Goal: Information Seeking & Learning: Find specific fact

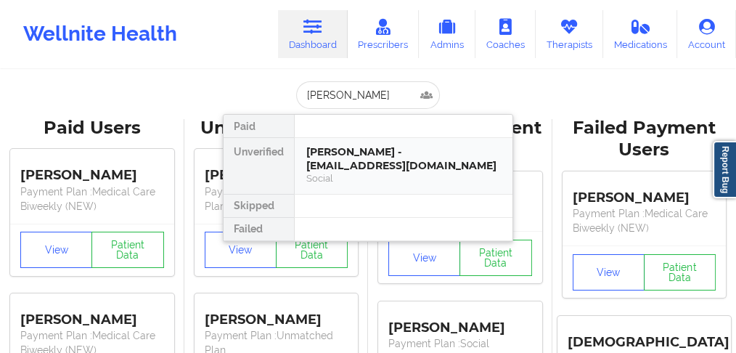
click at [341, 157] on div "[PERSON_NAME] - [EMAIL_ADDRESS][DOMAIN_NAME]" at bounding box center [403, 158] width 195 height 27
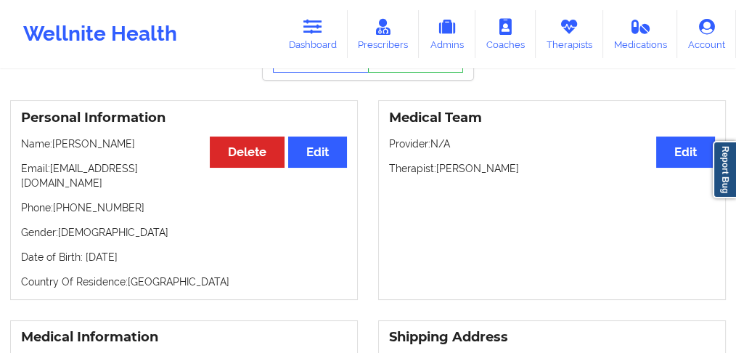
scroll to position [97, 0]
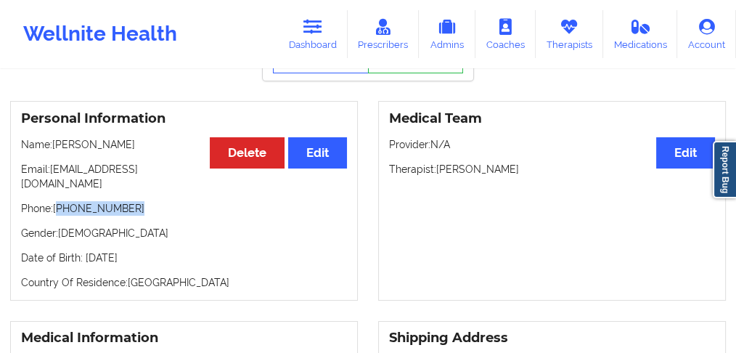
drag, startPoint x: 142, startPoint y: 197, endPoint x: 181, endPoint y: 156, distance: 56.5
click at [62, 201] on p "Phone: [PHONE_NUMBER]" at bounding box center [184, 208] width 326 height 15
copy p "[PHONE_NUMBER]"
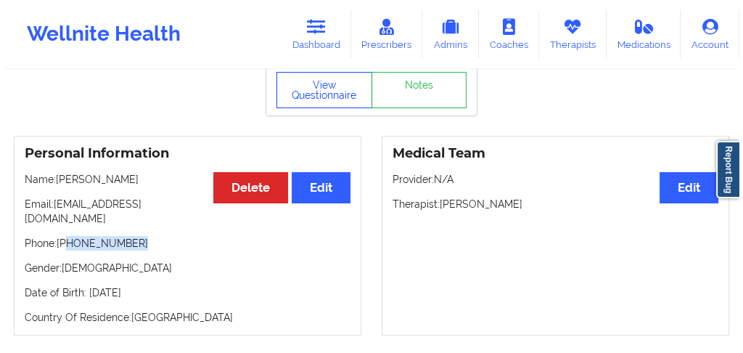
scroll to position [0, 0]
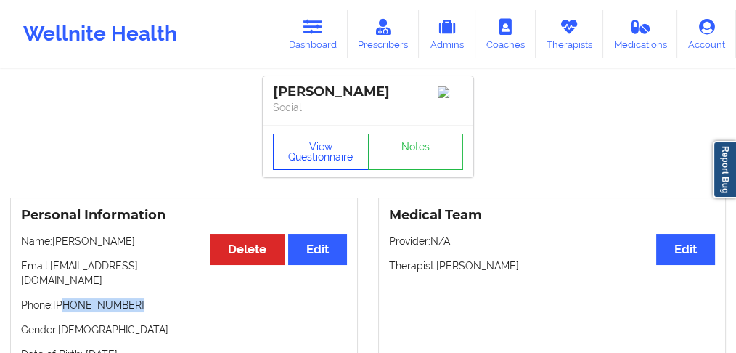
click at [314, 154] on button "View Questionnaire" at bounding box center [321, 152] width 96 height 36
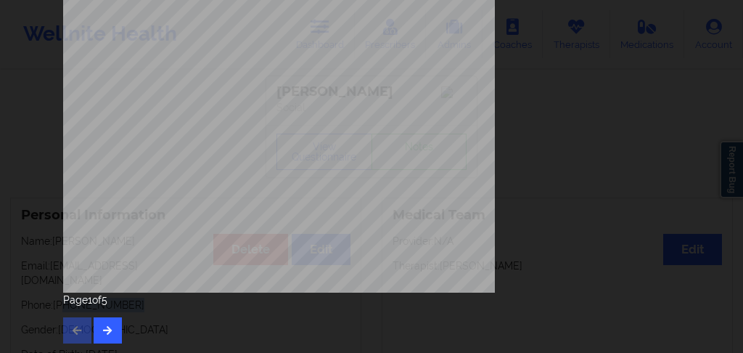
scroll to position [339, 0]
click at [108, 329] on icon "button" at bounding box center [108, 329] width 12 height 9
click at [112, 332] on button "button" at bounding box center [108, 330] width 28 height 26
click at [107, 325] on icon "button" at bounding box center [108, 329] width 12 height 9
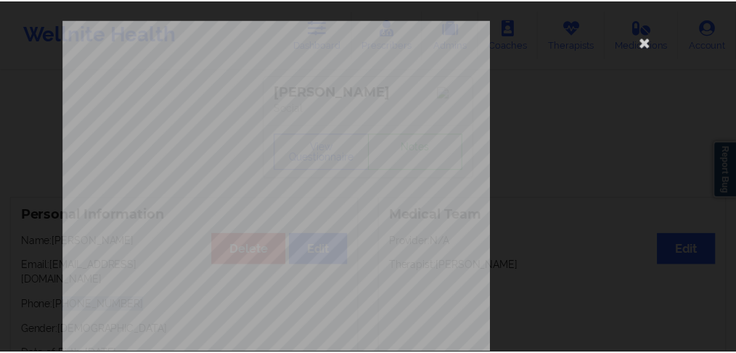
scroll to position [0, 0]
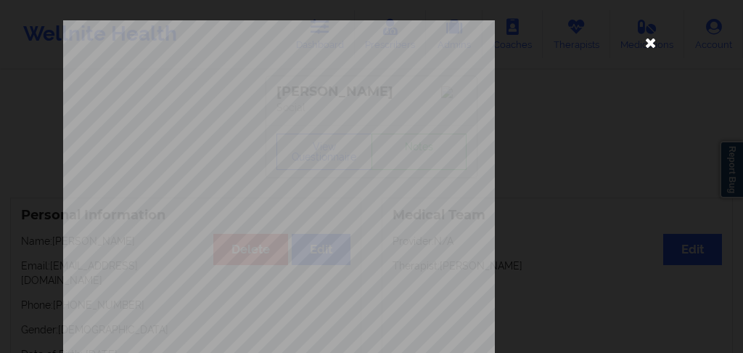
click at [643, 40] on icon at bounding box center [650, 41] width 23 height 23
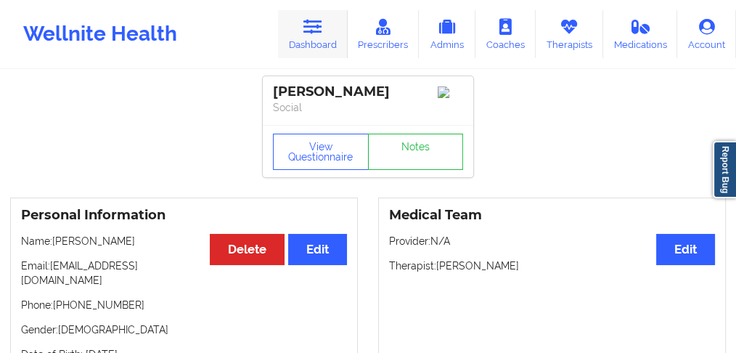
click at [324, 37] on link "Dashboard" at bounding box center [313, 34] width 70 height 48
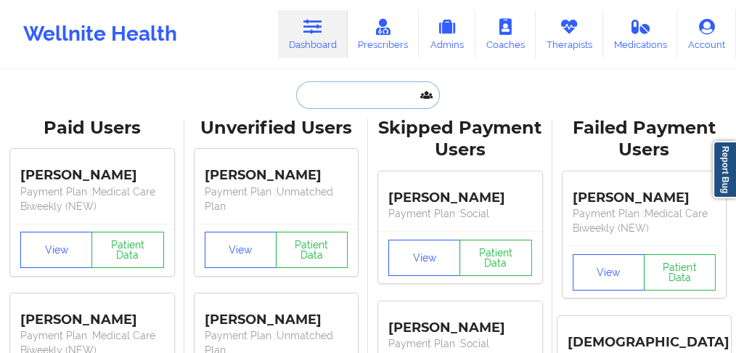
click at [363, 98] on input "text" at bounding box center [368, 95] width 144 height 28
paste input "[PERSON_NAME]"
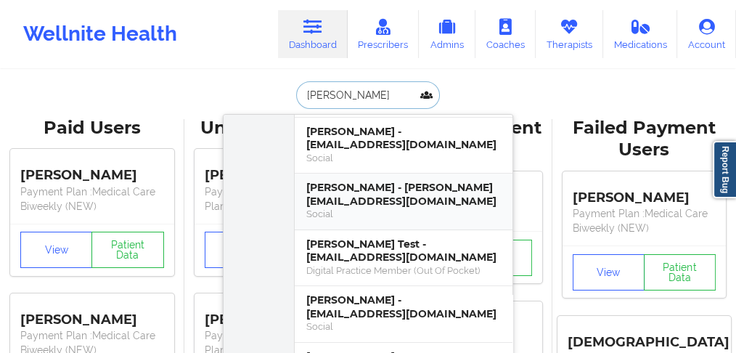
scroll to position [193, 0]
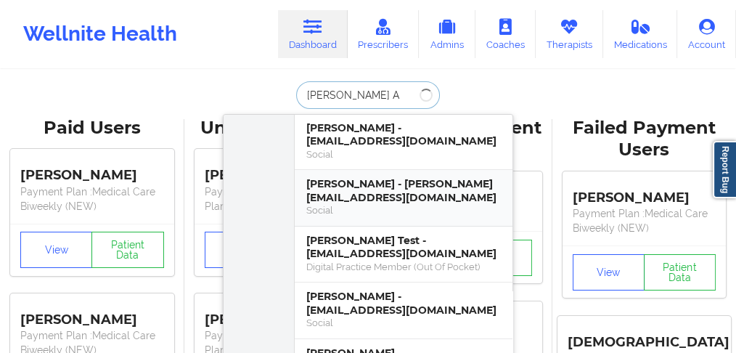
type input "[PERSON_NAME]"
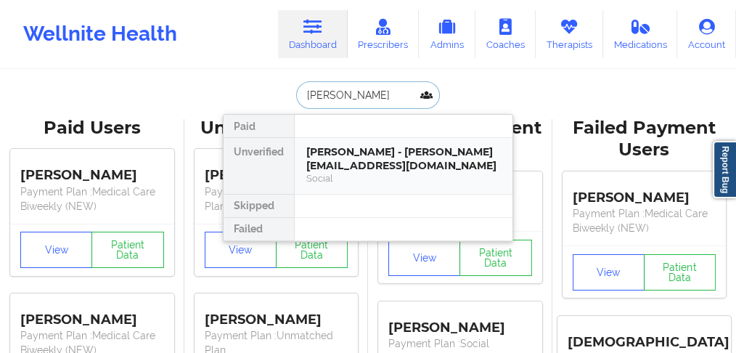
scroll to position [0, 0]
click at [359, 150] on div "[PERSON_NAME] - [PERSON_NAME][EMAIL_ADDRESS][DOMAIN_NAME]" at bounding box center [403, 158] width 195 height 27
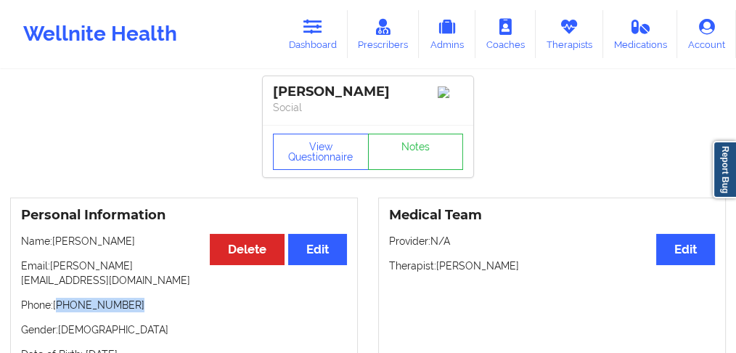
drag, startPoint x: 102, startPoint y: 298, endPoint x: 95, endPoint y: 271, distance: 27.8
click at [62, 298] on p "Phone: [PHONE_NUMBER]" at bounding box center [184, 305] width 326 height 15
copy p "[PHONE_NUMBER]"
click at [311, 34] on icon at bounding box center [312, 27] width 19 height 16
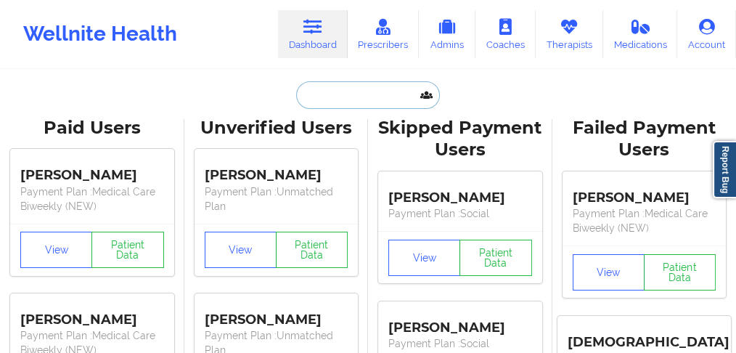
click at [308, 92] on input "text" at bounding box center [368, 95] width 144 height 28
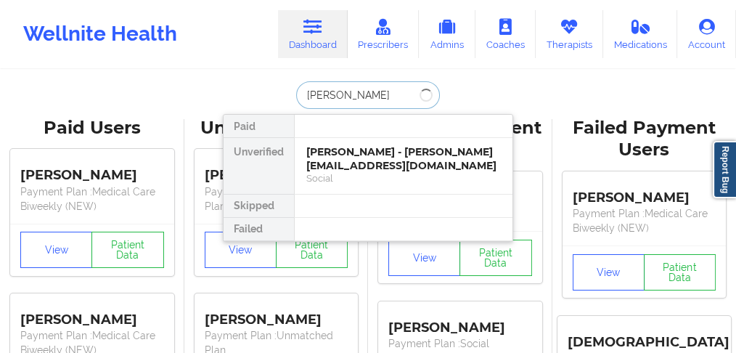
type input "[PERSON_NAME]"
click at [331, 162] on div "[PERSON_NAME] - [EMAIL_ADDRESS][DOMAIN_NAME]" at bounding box center [403, 158] width 195 height 27
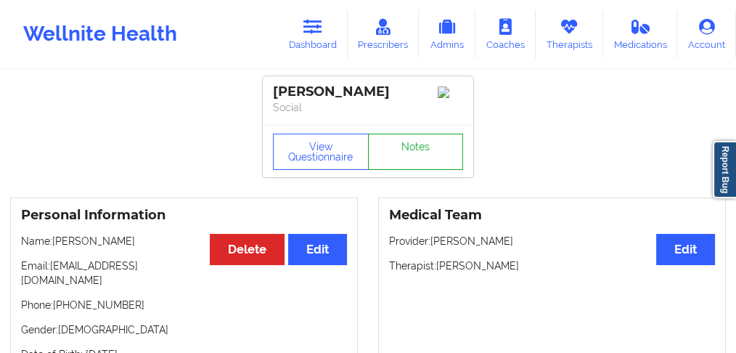
click at [407, 157] on link "Notes" at bounding box center [416, 152] width 96 height 36
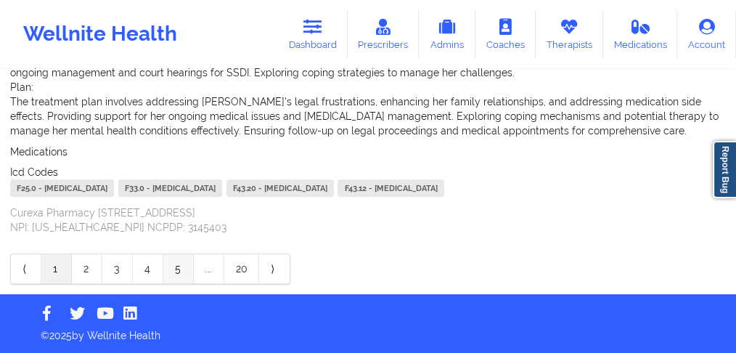
click at [182, 273] on link "5" at bounding box center [178, 268] width 30 height 29
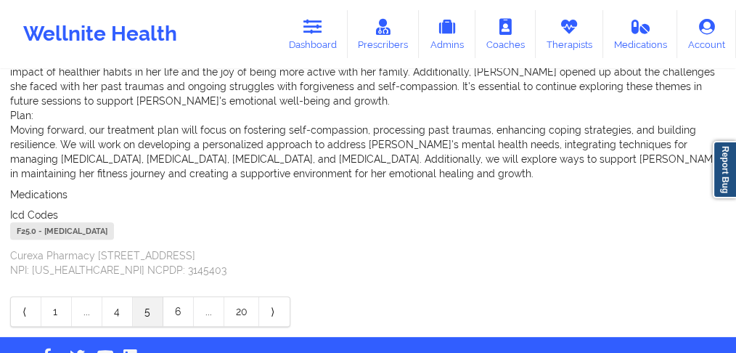
scroll to position [561, 0]
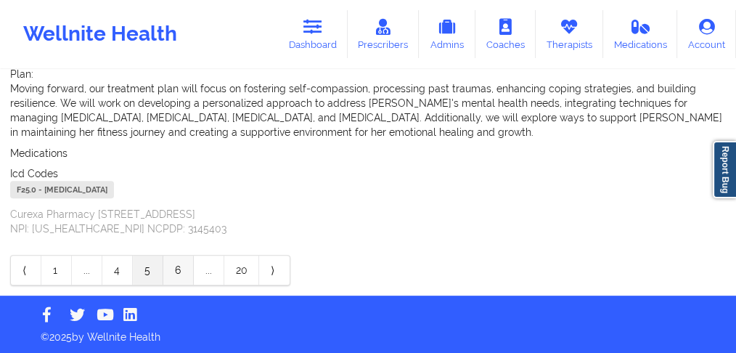
click at [171, 272] on link "6" at bounding box center [178, 269] width 30 height 29
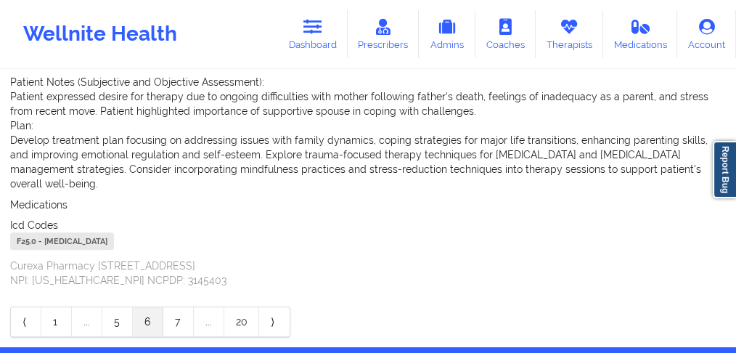
scroll to position [503, 0]
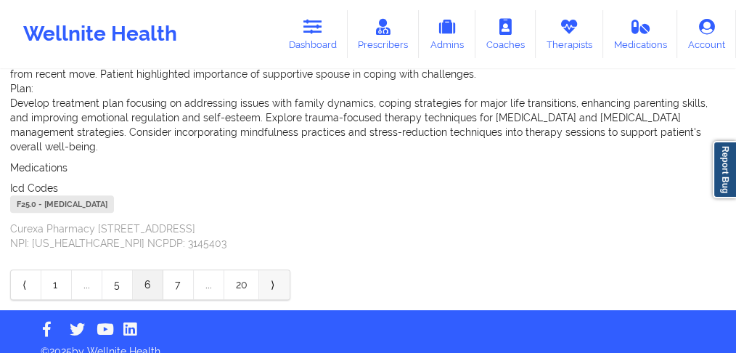
click at [269, 274] on link "⟩" at bounding box center [274, 284] width 30 height 29
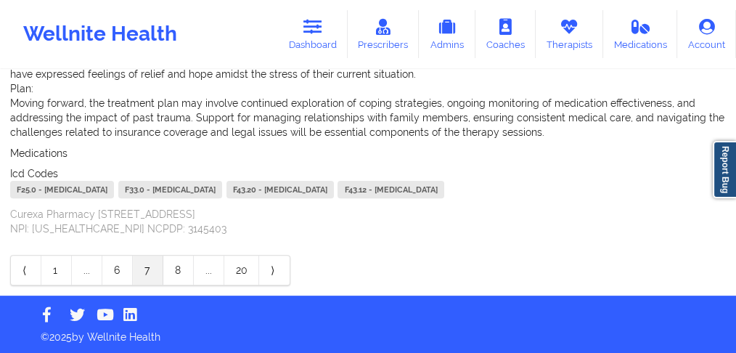
scroll to position [474, 0]
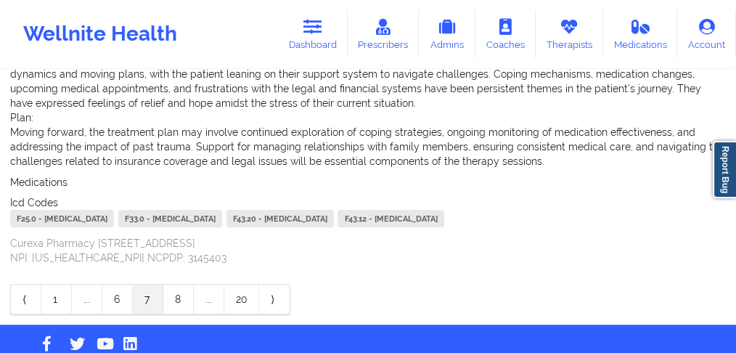
click at [181, 314] on link "8" at bounding box center [178, 299] width 30 height 29
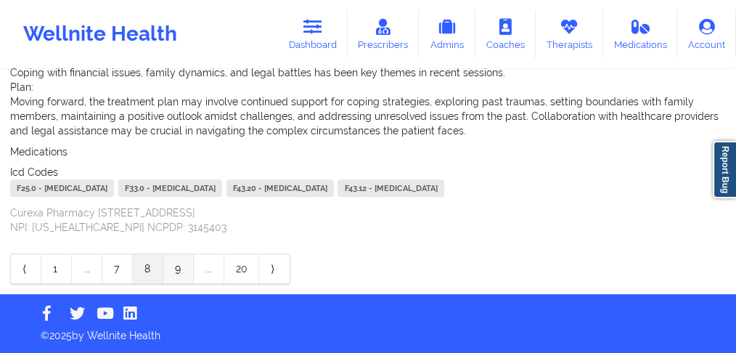
click at [174, 283] on link "9" at bounding box center [178, 268] width 30 height 29
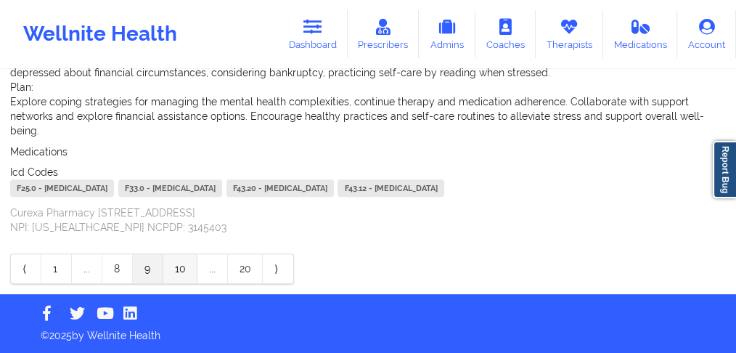
scroll to position [575, 0]
click at [118, 276] on link "8" at bounding box center [117, 268] width 30 height 29
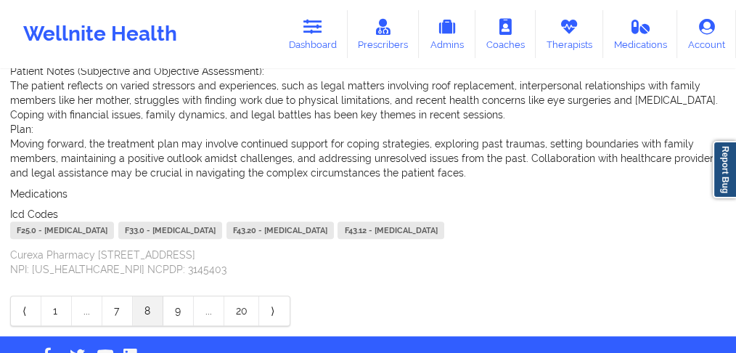
scroll to position [589, 0]
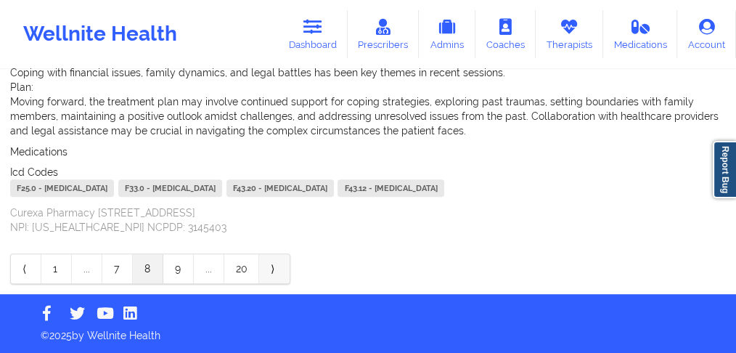
click at [265, 273] on link "⟩" at bounding box center [274, 268] width 30 height 29
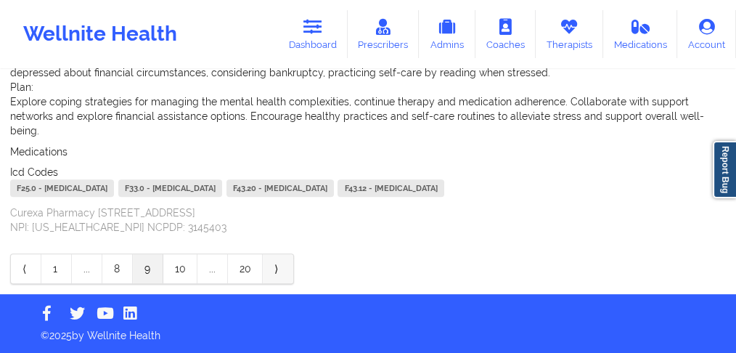
click at [274, 283] on link "⟩" at bounding box center [278, 268] width 30 height 29
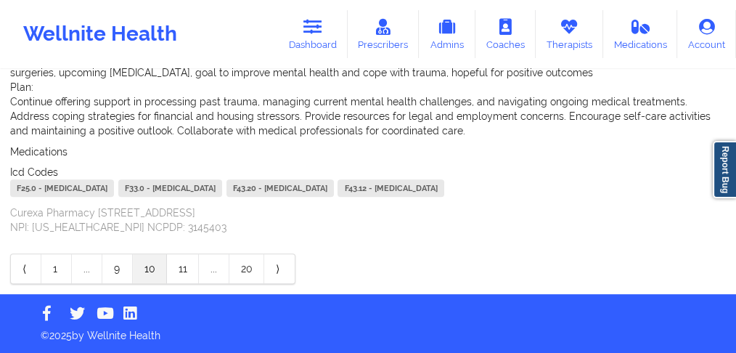
click at [274, 283] on link "⟩" at bounding box center [279, 268] width 30 height 29
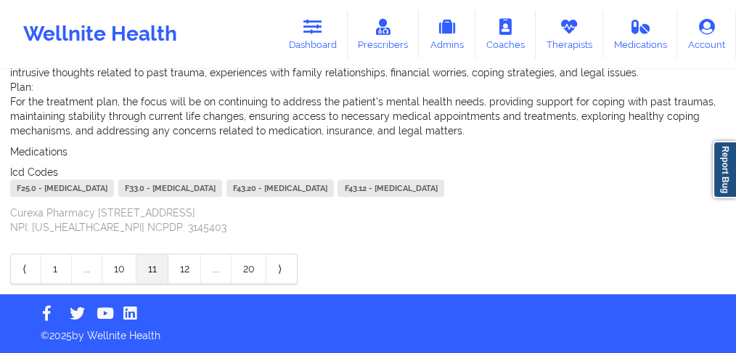
click at [278, 272] on link "⟩" at bounding box center [281, 268] width 30 height 29
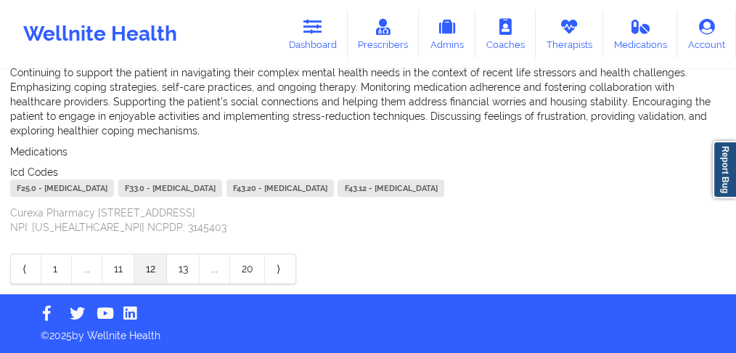
scroll to position [560, 0]
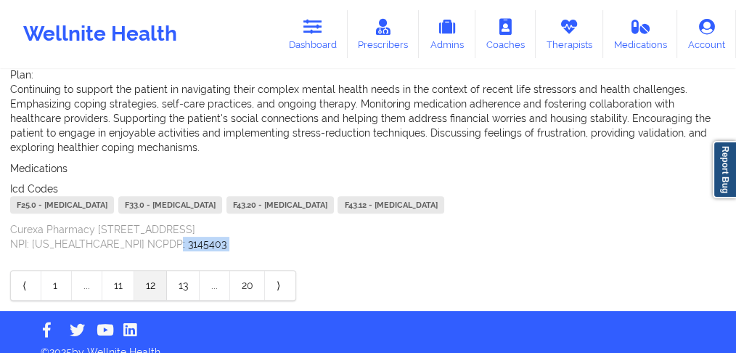
click at [278, 251] on p "Curexa Pharmacy [STREET_ADDRESS] NPI: [US_HEALTHCARE_NPI] NCPDP: 3145403" at bounding box center [368, 236] width 716 height 29
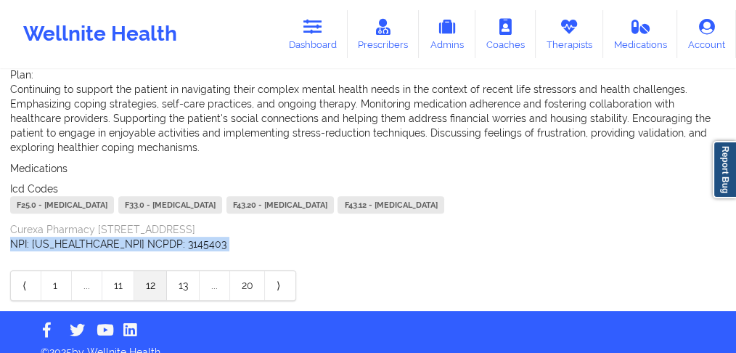
click at [278, 251] on p "Curexa Pharmacy [STREET_ADDRESS] NPI: [US_HEALTHCARE_NPI] NCPDP: 3145403" at bounding box center [368, 236] width 716 height 29
click at [280, 300] on link "⟩" at bounding box center [280, 285] width 30 height 29
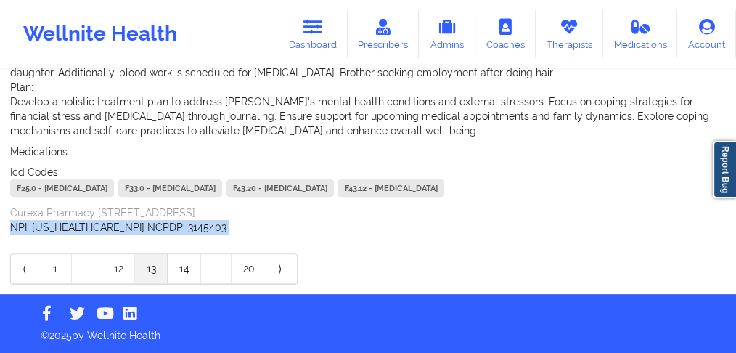
click at [280, 312] on footer "© 2025 by Wellnite Health" at bounding box center [368, 324] width 736 height 60
drag, startPoint x: 181, startPoint y: 271, endPoint x: 202, endPoint y: 277, distance: 21.8
click at [181, 271] on link "14" at bounding box center [184, 268] width 33 height 29
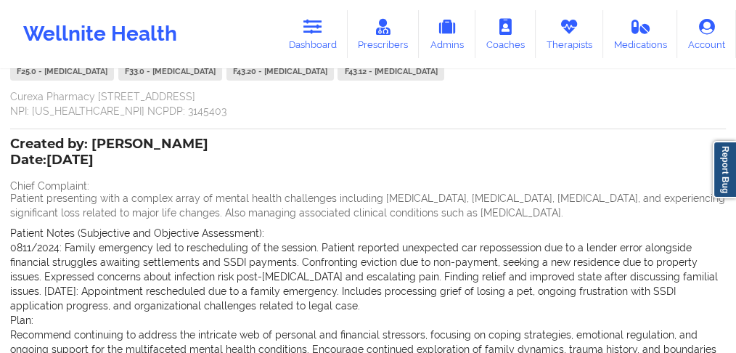
scroll to position [343, 0]
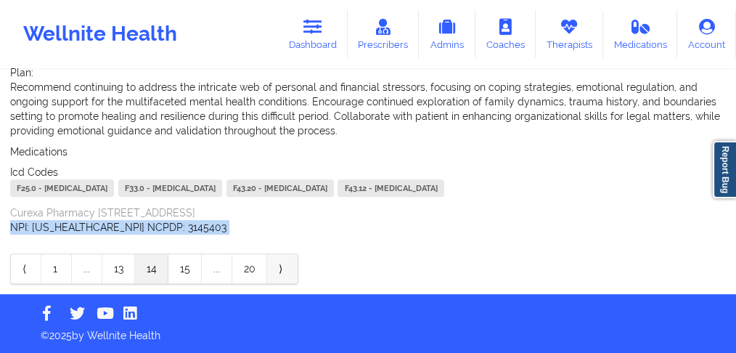
click at [280, 272] on link "⟩" at bounding box center [282, 268] width 30 height 29
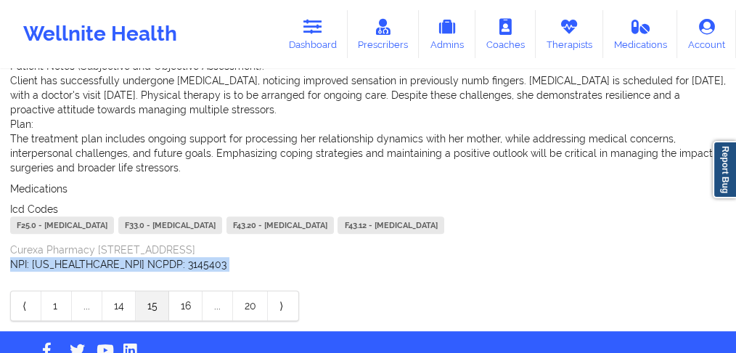
scroll to position [618, 0]
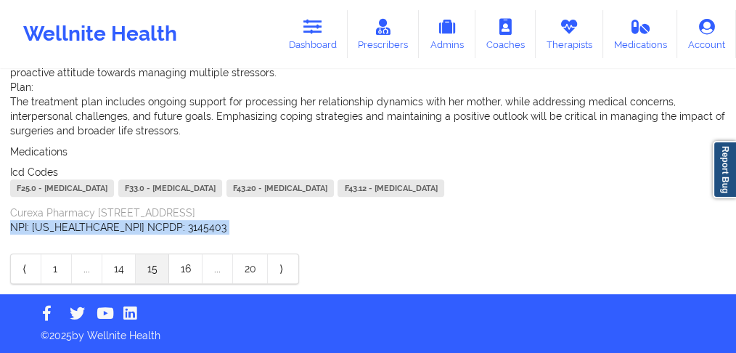
click at [23, 271] on link "⟨" at bounding box center [26, 268] width 30 height 29
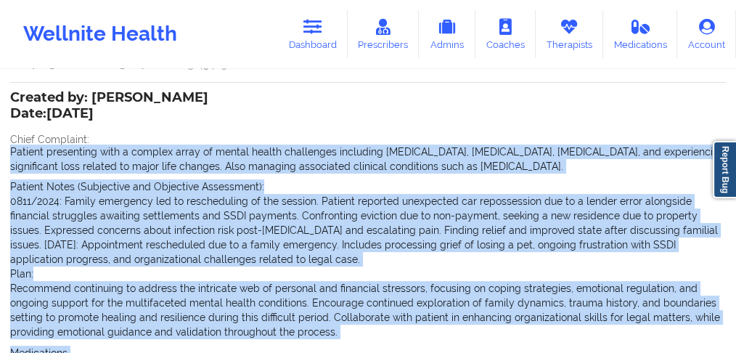
scroll to position [633, 0]
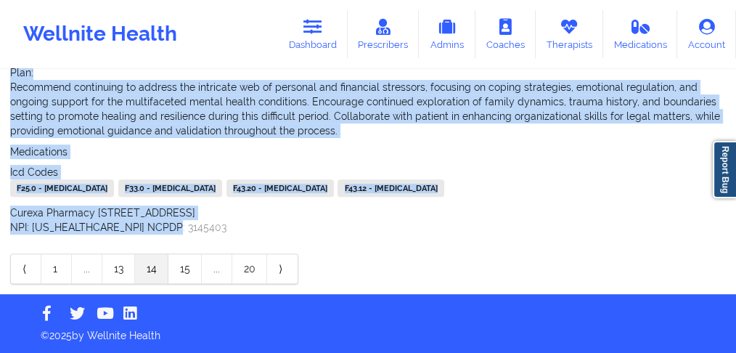
drag, startPoint x: 9, startPoint y: 175, endPoint x: 225, endPoint y: 232, distance: 223.6
copy div "Patient presenting with a complex array of mental health challenges including […"
click at [123, 271] on link "13" at bounding box center [118, 268] width 33 height 29
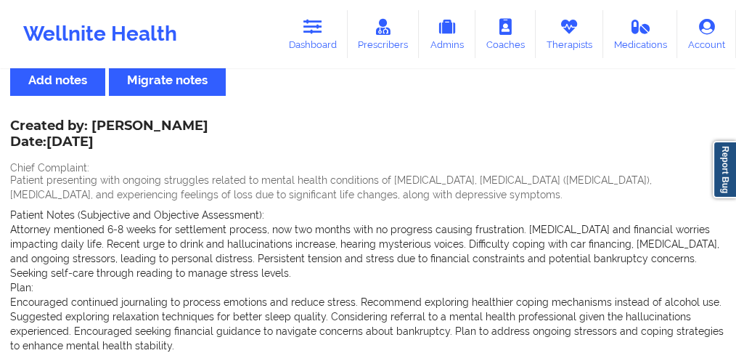
scroll to position [38, 0]
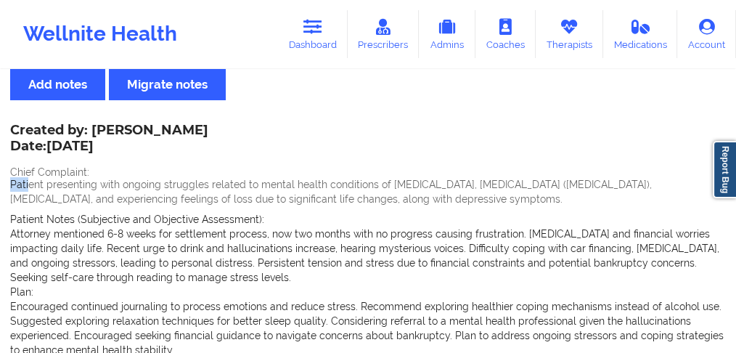
drag, startPoint x: 0, startPoint y: 184, endPoint x: 28, endPoint y: 186, distance: 27.7
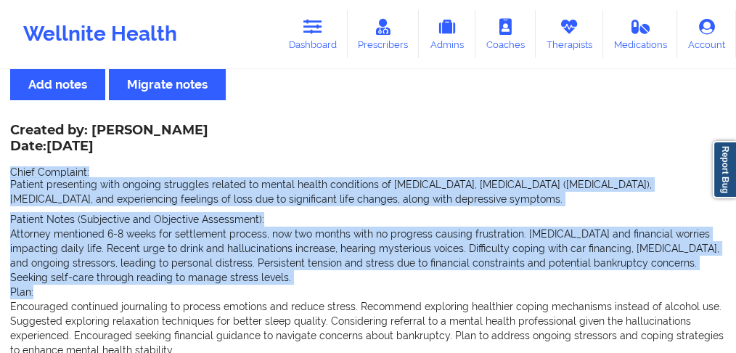
drag, startPoint x: 1, startPoint y: 170, endPoint x: 101, endPoint y: 260, distance: 134.1
drag, startPoint x: 2, startPoint y: 233, endPoint x: 0, endPoint y: 215, distance: 18.3
click at [165, 218] on span "Patient Notes (Subjective and Objective Assessment):" at bounding box center [137, 219] width 254 height 12
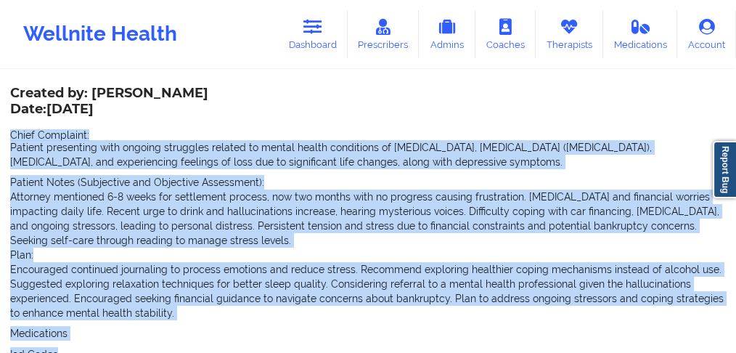
scroll to position [206, 0]
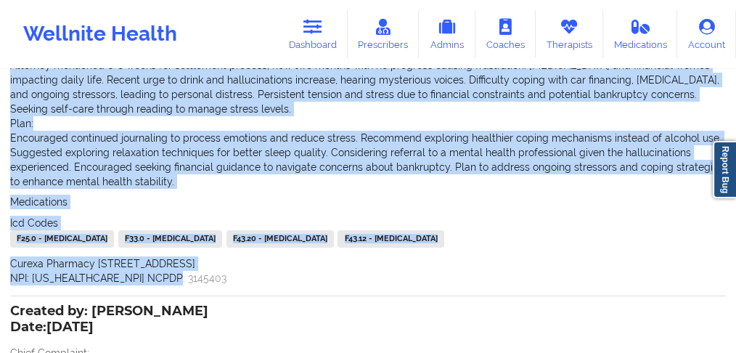
drag, startPoint x: 7, startPoint y: 171, endPoint x: 246, endPoint y: 297, distance: 270.1
click at [246, 297] on div "Name: [PERSON_NAME] Add notes Migrate notes Created by: [PERSON_NAME] Date: [DA…" at bounding box center [368, 265] width 736 height 800
copy div "Chief Complaint: Patient presenting with ongoing struggles related to mental he…"
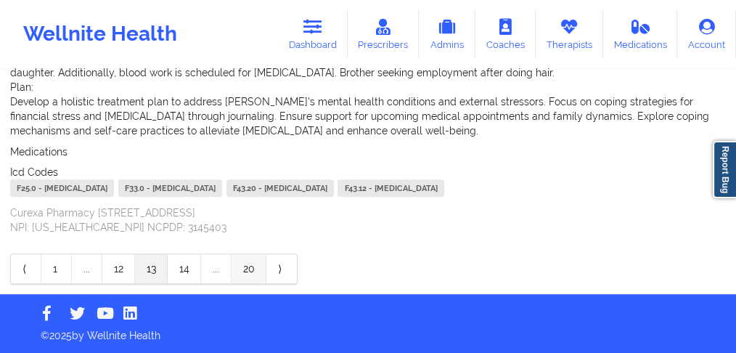
scroll to position [618, 0]
click at [23, 270] on link "⟨" at bounding box center [26, 268] width 30 height 29
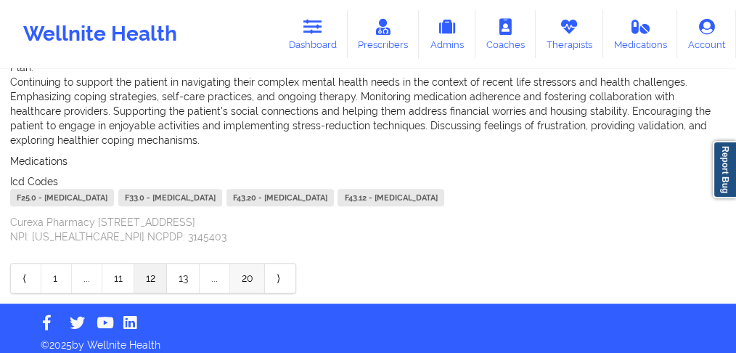
scroll to position [604, 0]
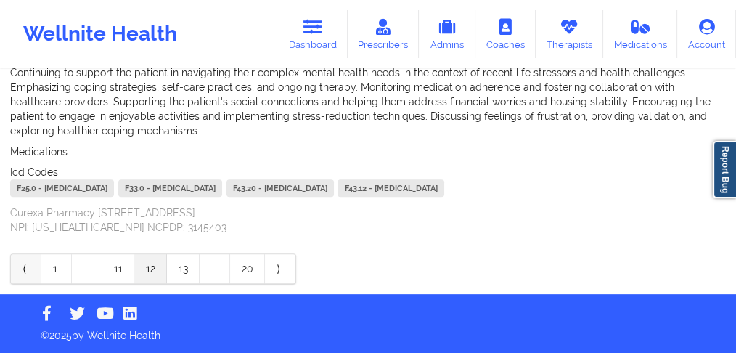
click at [23, 266] on link "⟨" at bounding box center [26, 268] width 30 height 29
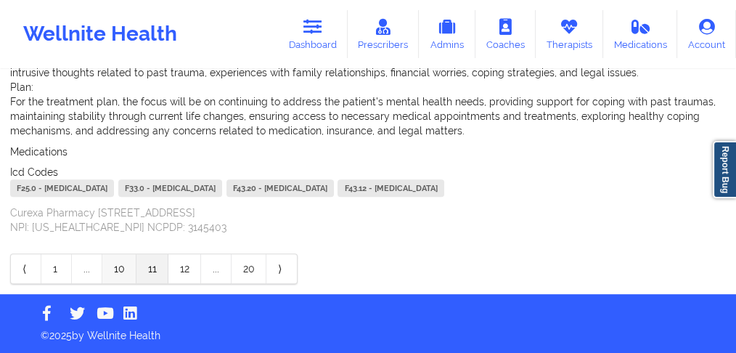
click at [121, 272] on link "10" at bounding box center [119, 268] width 34 height 29
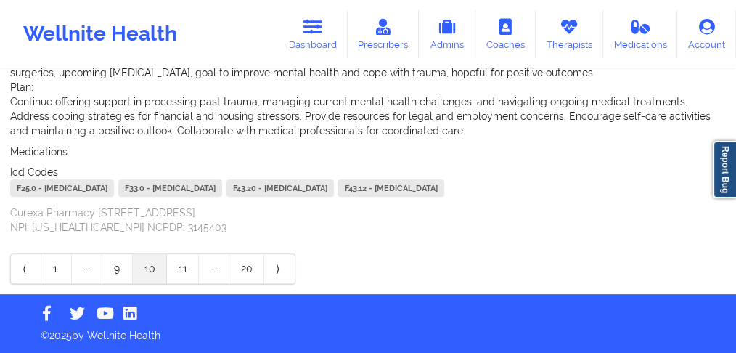
scroll to position [618, 0]
click at [122, 272] on link "9" at bounding box center [117, 268] width 30 height 29
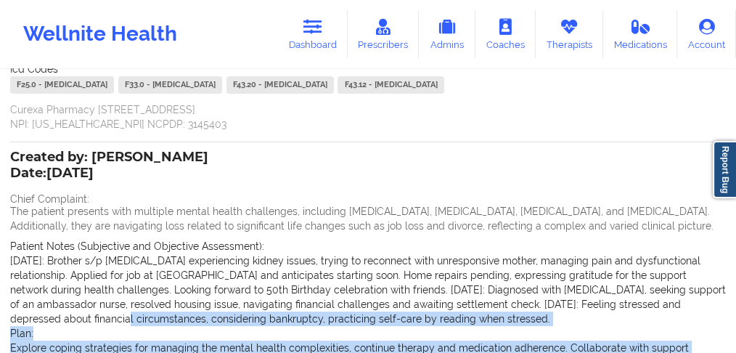
scroll to position [382, 0]
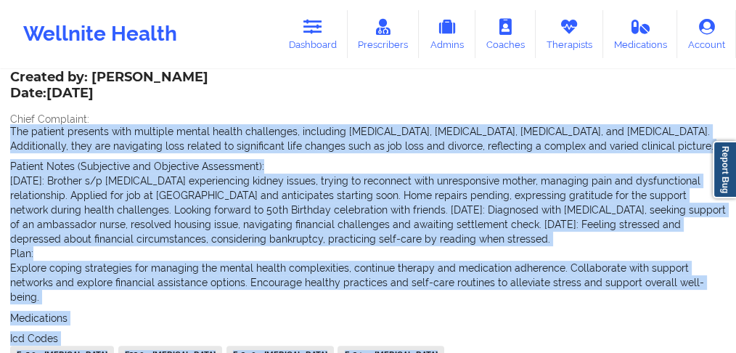
drag, startPoint x: 177, startPoint y: 279, endPoint x: 2, endPoint y: 152, distance: 216.6
click at [2, 152] on div "Name: [PERSON_NAME] Add notes Migrate notes Created by: [PERSON_NAME] Date: [DA…" at bounding box center [368, 74] width 736 height 771
copy div "The patient presents with multiple mental health challenges, including [MEDICAL…"
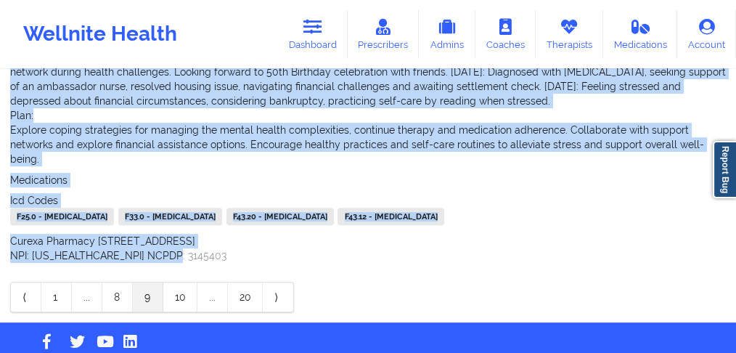
scroll to position [527, 0]
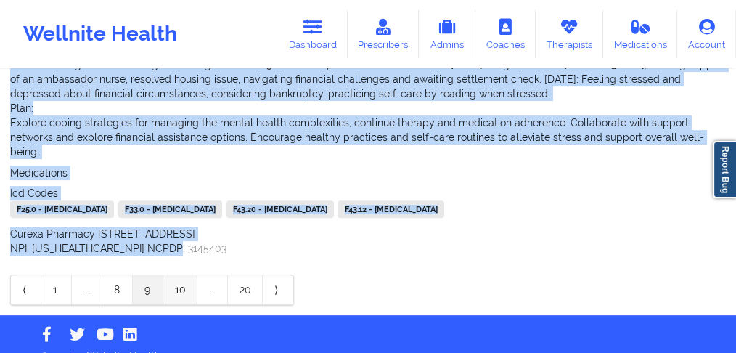
click at [176, 304] on link "10" at bounding box center [180, 289] width 34 height 29
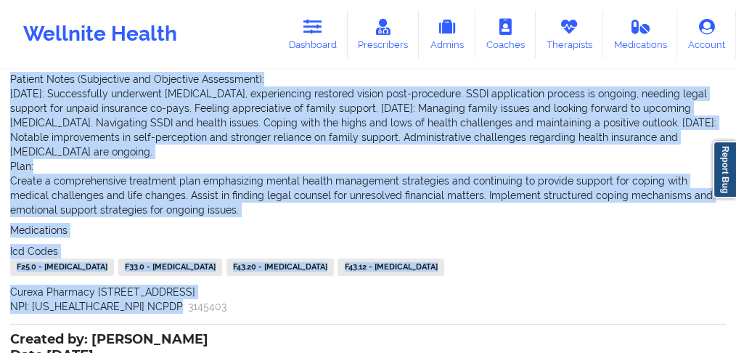
scroll to position [94, 0]
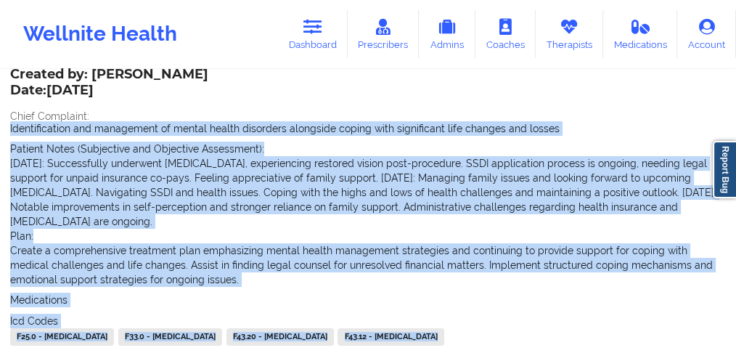
drag, startPoint x: 182, startPoint y: 263, endPoint x: 2, endPoint y: 128, distance: 225.0
copy div "Identification and management of mental health disorders alongside coping with …"
click at [189, 130] on p "Identification and management of mental health disorders alongside coping with …" at bounding box center [368, 128] width 716 height 15
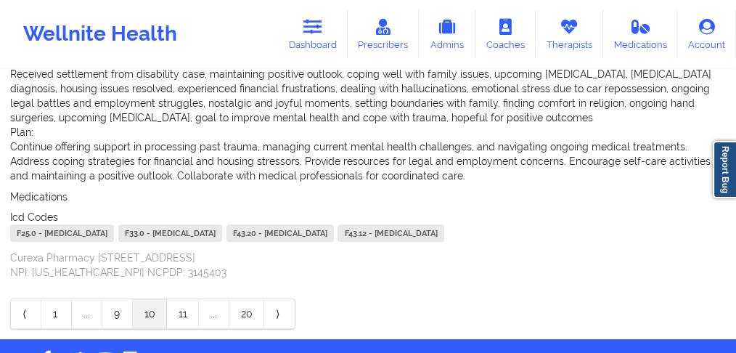
scroll to position [618, 0]
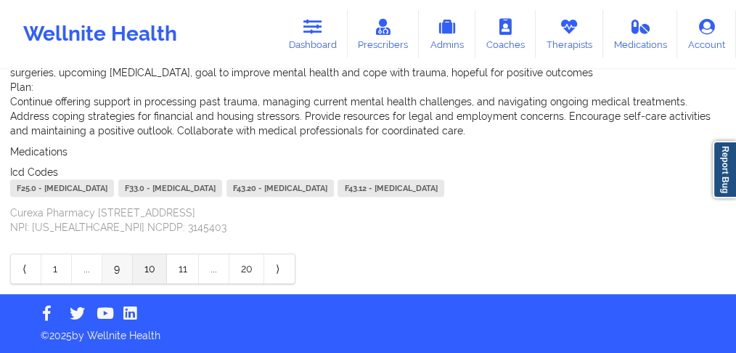
click at [117, 270] on link "9" at bounding box center [117, 268] width 30 height 29
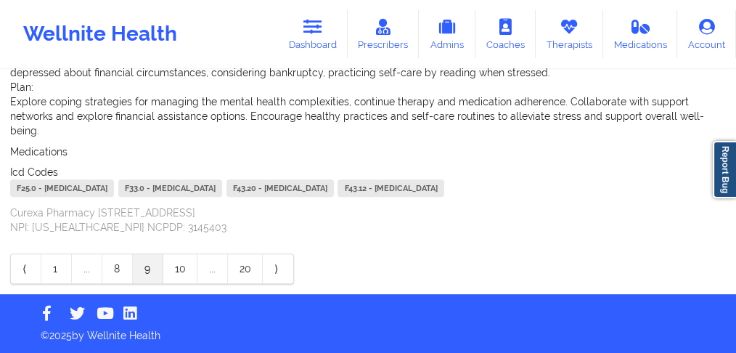
scroll to position [575, 0]
click at [108, 267] on link "8" at bounding box center [117, 268] width 30 height 29
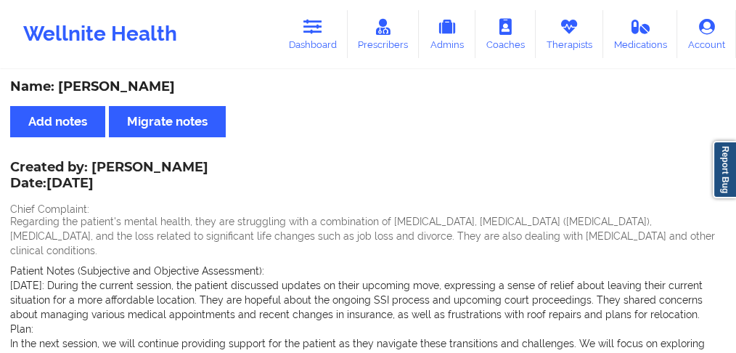
scroll to position [0, 0]
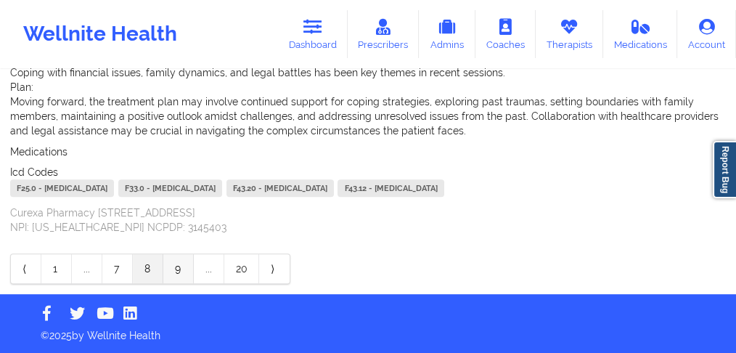
click at [173, 274] on link "9" at bounding box center [178, 268] width 30 height 29
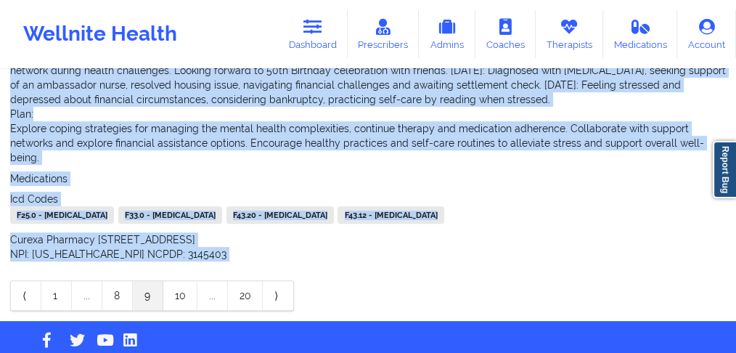
scroll to position [575, 0]
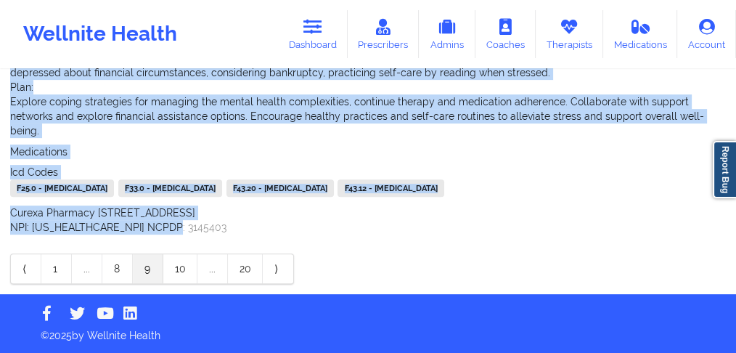
drag, startPoint x: 5, startPoint y: 107, endPoint x: 175, endPoint y: 229, distance: 208.6
copy div "The patient presents with multiple mental health challenges, including [MEDICAL…"
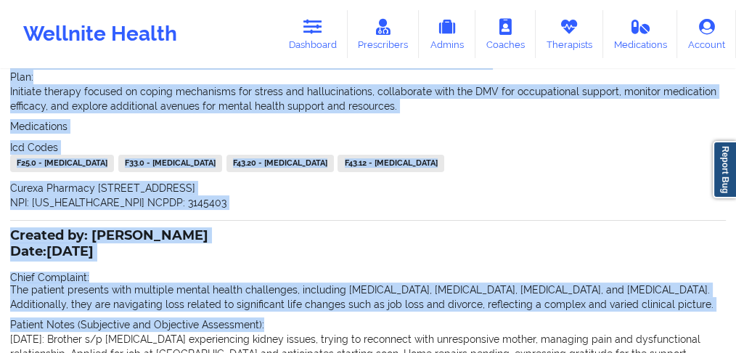
scroll to position [233, 0]
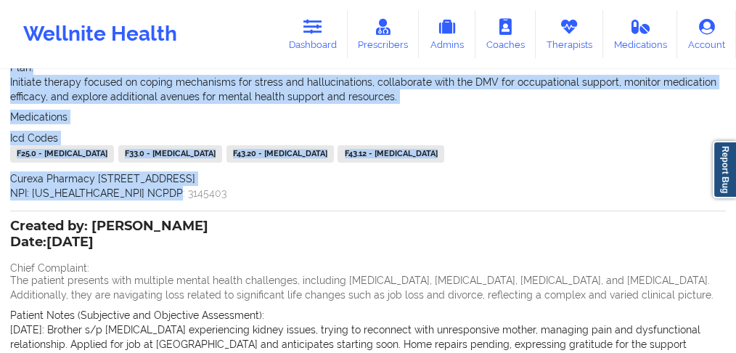
drag, startPoint x: 0, startPoint y: 133, endPoint x: 195, endPoint y: 216, distance: 211.4
click at [195, 216] on div "Name: [PERSON_NAME] Add notes Migrate notes Created by: [PERSON_NAME] Date: [DA…" at bounding box center [368, 223] width 736 height 771
copy div "Patient presenting with complex mental health conditions including [MEDICAL_DAT…"
